Goal: Information Seeking & Learning: Understand process/instructions

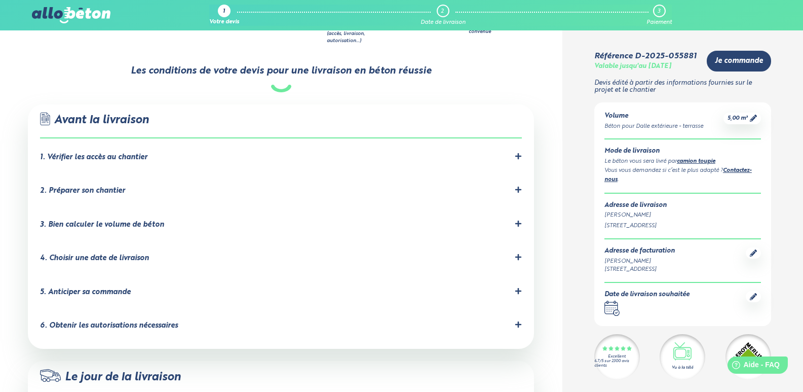
scroll to position [551, 0]
click at [501, 152] on div "1. Vérifier les accès au chantier" at bounding box center [281, 157] width 482 height 10
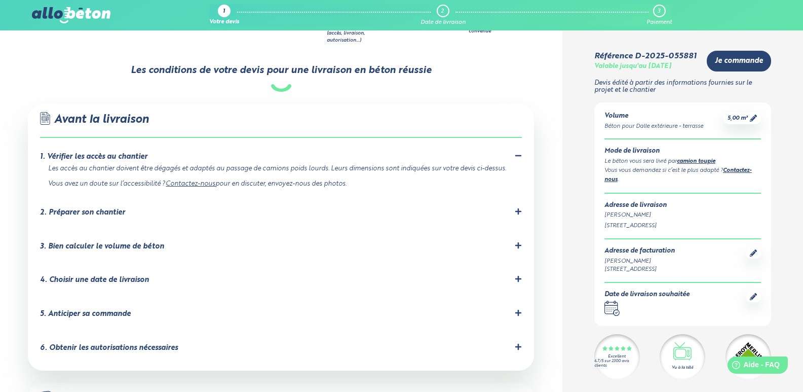
click at [524, 196] on div ".icon-command-a, .icon-command-b { fill: none; stroke: #2b4572; stroke-linejoin…" at bounding box center [281, 237] width 506 height 267
click at [514, 208] on div "2. Préparer son chantier" at bounding box center [281, 213] width 482 height 10
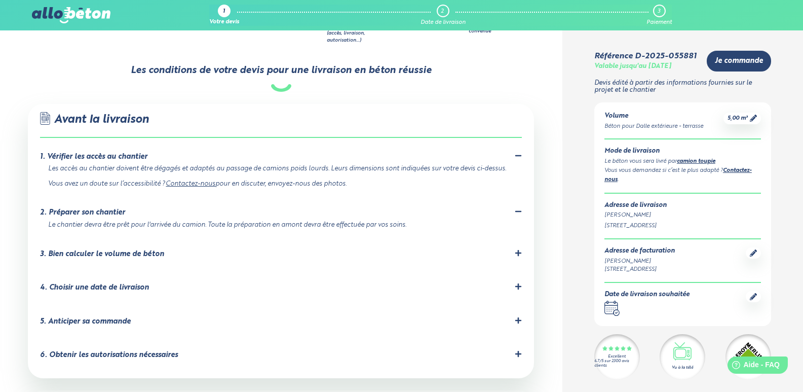
click at [513, 249] on div "3. Bien calculer le volume de béton" at bounding box center [281, 254] width 482 height 10
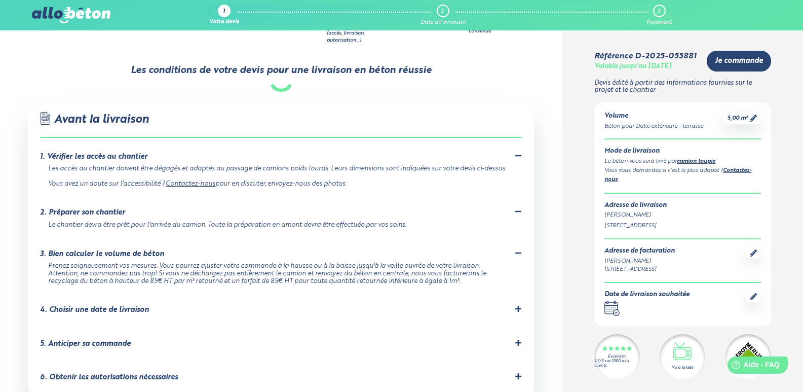
click at [328, 305] on div "4. Choisir une date de livraison Nous livrons de 7h30 à 16h30 départ chantier d…" at bounding box center [281, 312] width 482 height 14
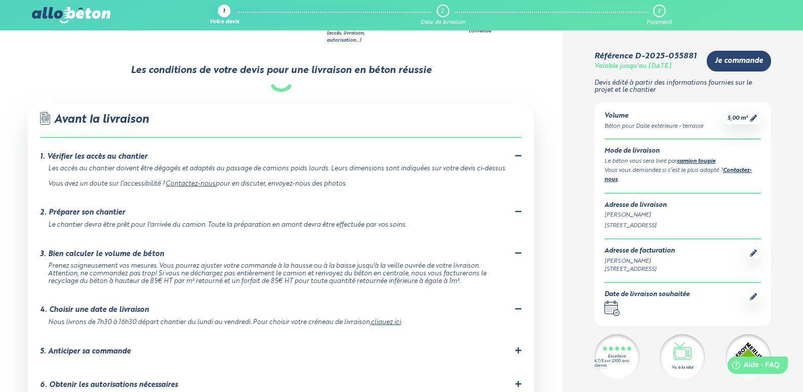
click at [104, 347] on div "5. Anticiper sa commande" at bounding box center [85, 351] width 91 height 9
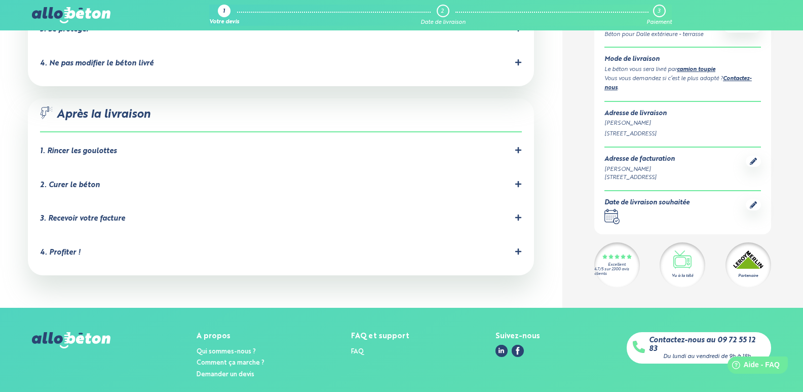
scroll to position [1102, 0]
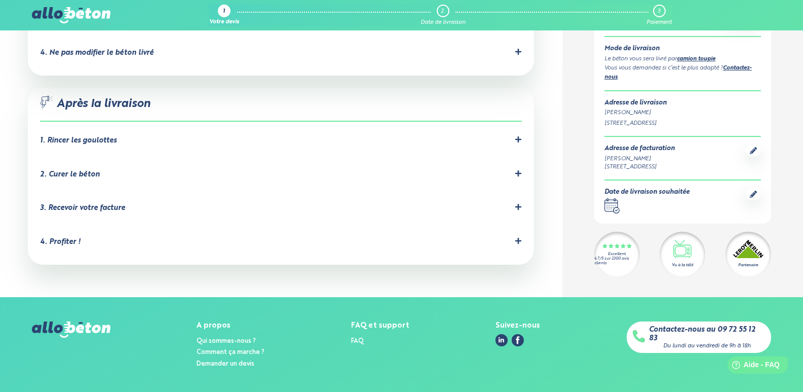
click at [211, 237] on div "4. Profiter ! Votre béton est coulé, bravo vous pouvez être fier de vous ! N'hé…" at bounding box center [281, 244] width 482 height 14
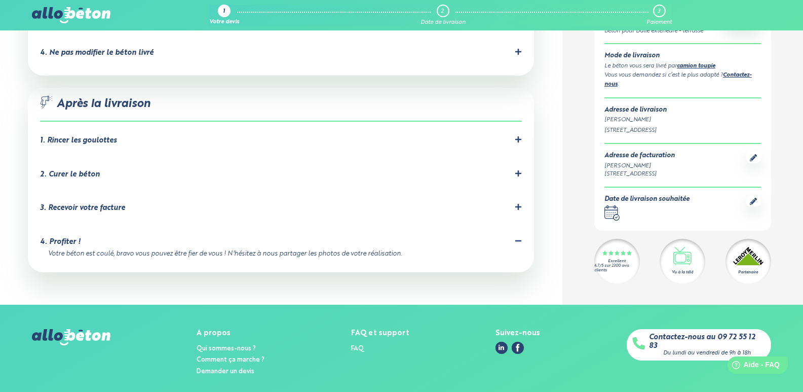
click at [150, 203] on div "3. Recevoir votre facture" at bounding box center [281, 208] width 482 height 10
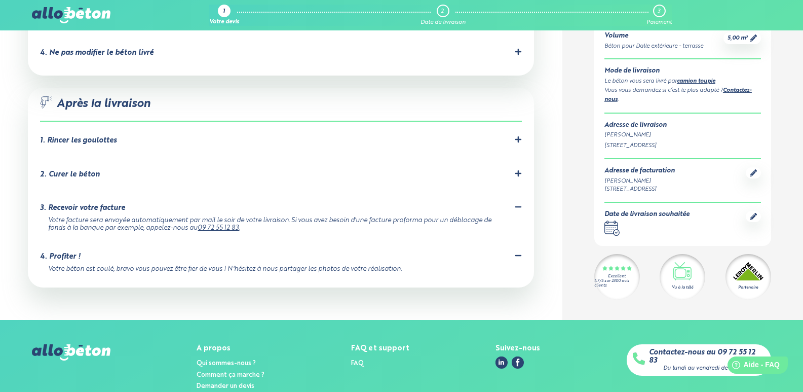
click at [143, 170] on div "2. Curer le béton C'est important pour éviter les fissures dues à un séchage tr…" at bounding box center [281, 177] width 482 height 14
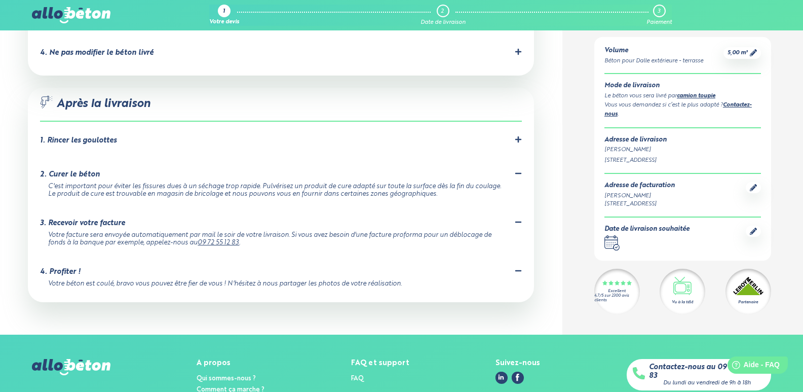
click at [107, 136] on div "1. Rincer les goulottes" at bounding box center [78, 140] width 77 height 9
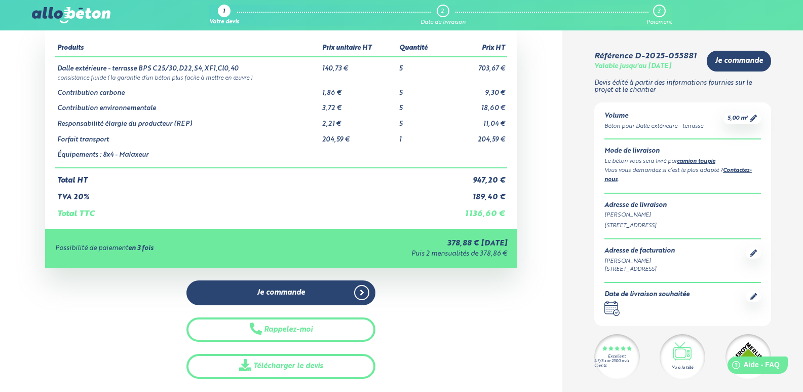
scroll to position [47, 0]
